Goal: Transaction & Acquisition: Purchase product/service

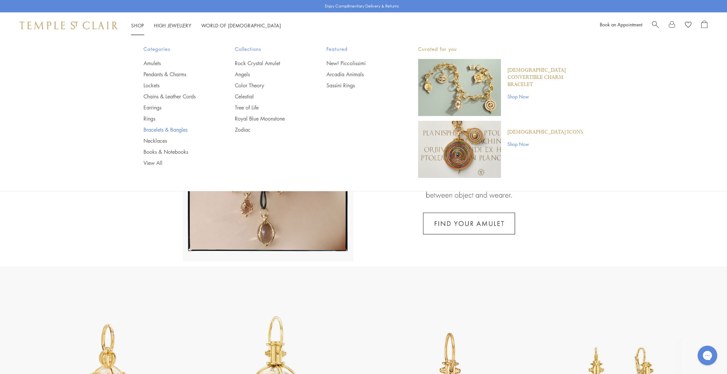
click at [154, 127] on link "Bracelets & Bangles" at bounding box center [176, 129] width 66 height 7
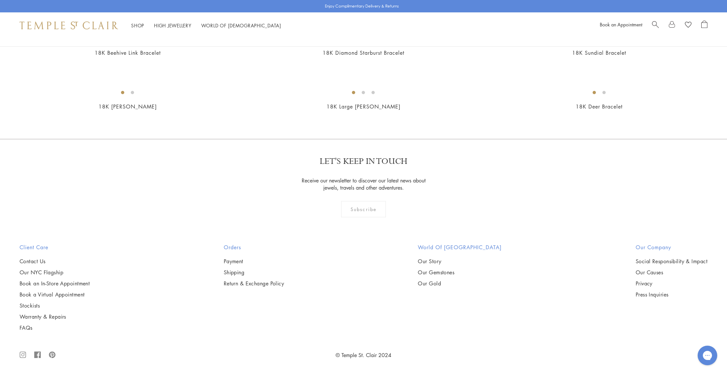
scroll to position [1732, 0]
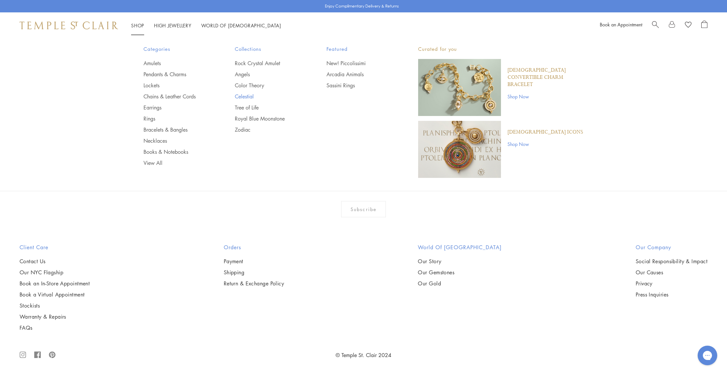
click at [248, 97] on link "Celestial" at bounding box center [268, 96] width 66 height 7
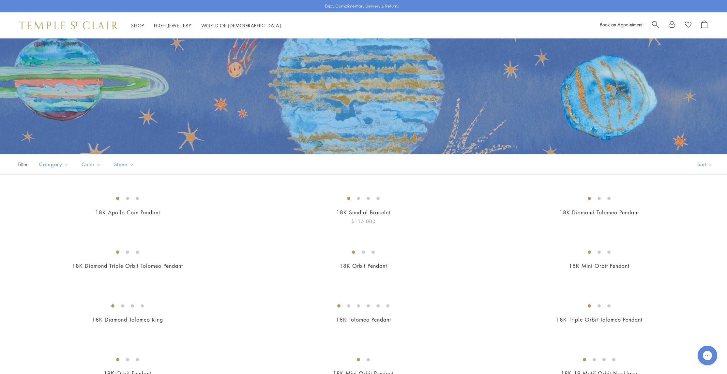
click at [0, 0] on img at bounding box center [0, 0] width 0 height 0
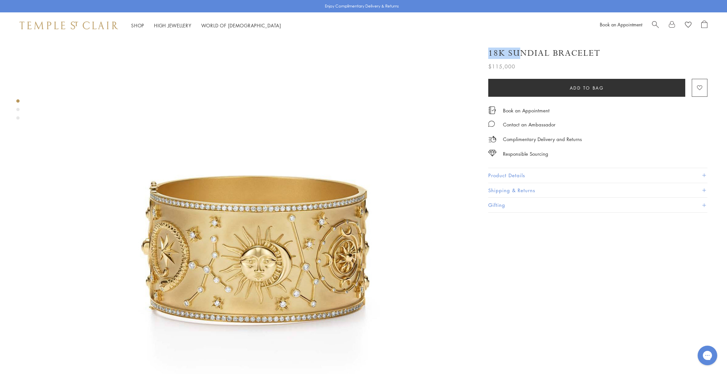
drag, startPoint x: 597, startPoint y: 53, endPoint x: 519, endPoint y: 54, distance: 78.2
click at [519, 54] on h1 "18K Sundial Bracelet" at bounding box center [544, 53] width 112 height 11
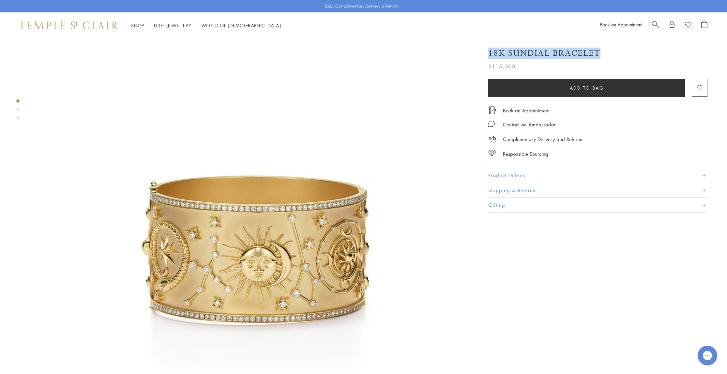
click at [527, 176] on button "Product Details" at bounding box center [597, 175] width 219 height 15
